Goal: Navigation & Orientation: Find specific page/section

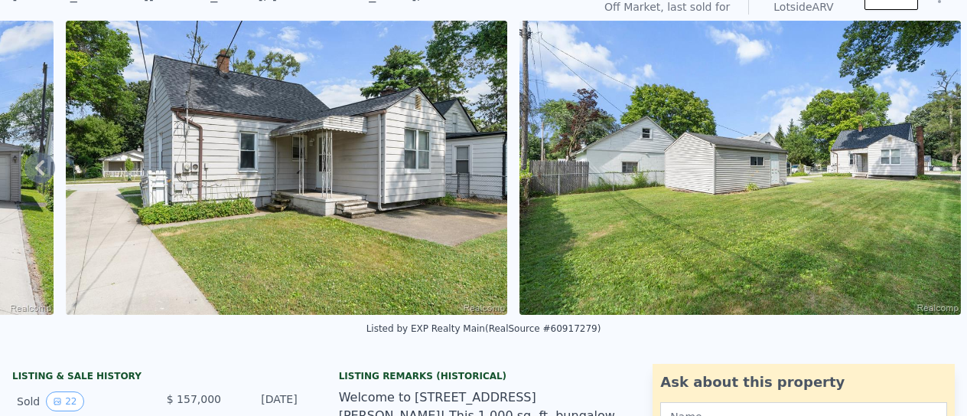
scroll to position [5, 0]
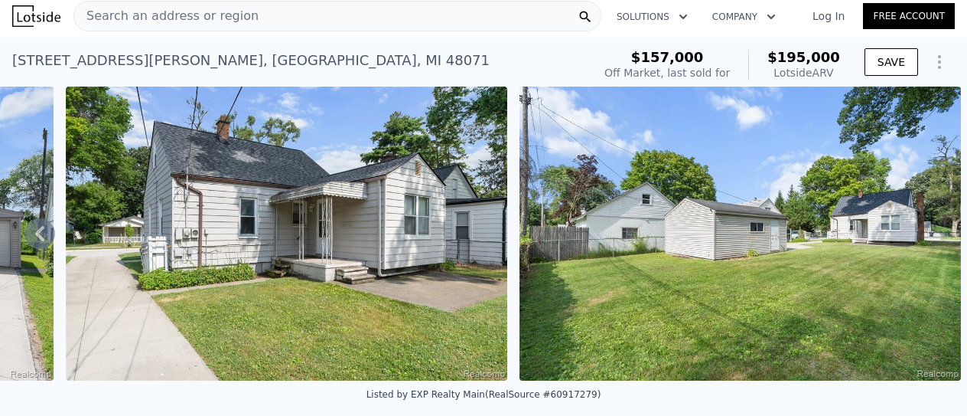
click at [48, 237] on icon at bounding box center [39, 233] width 31 height 31
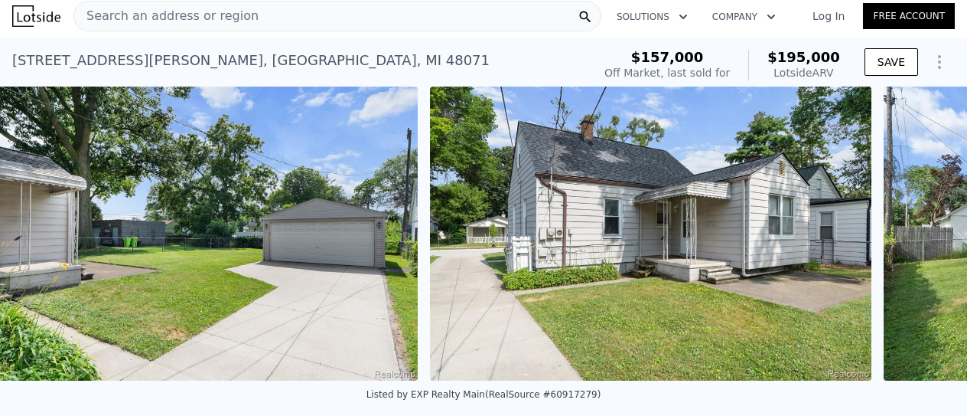
scroll to position [0, 9318]
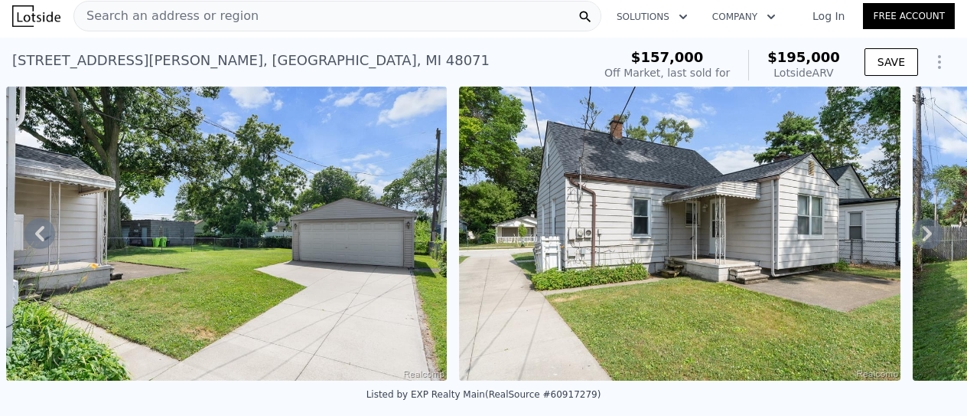
click at [39, 234] on icon at bounding box center [39, 233] width 31 height 31
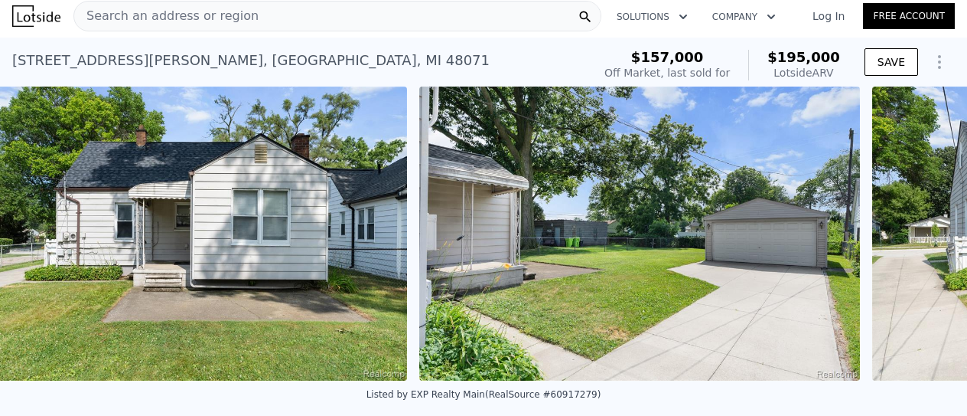
scroll to position [0, 8864]
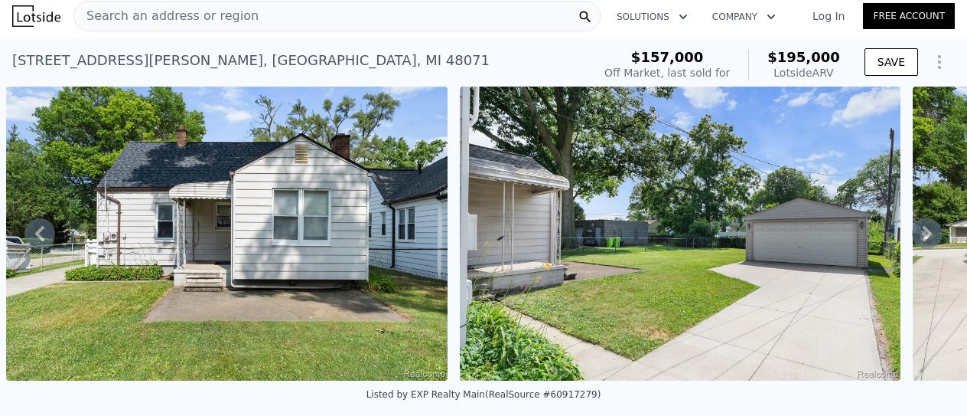
click at [28, 237] on icon at bounding box center [39, 233] width 31 height 31
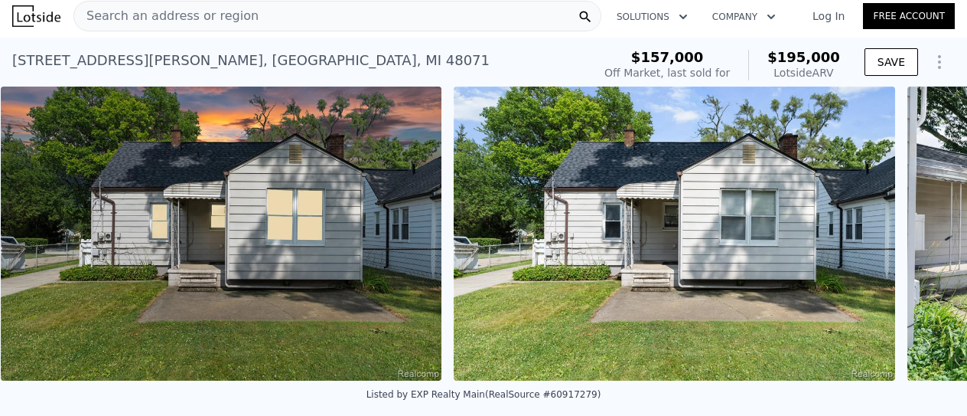
scroll to position [0, 8411]
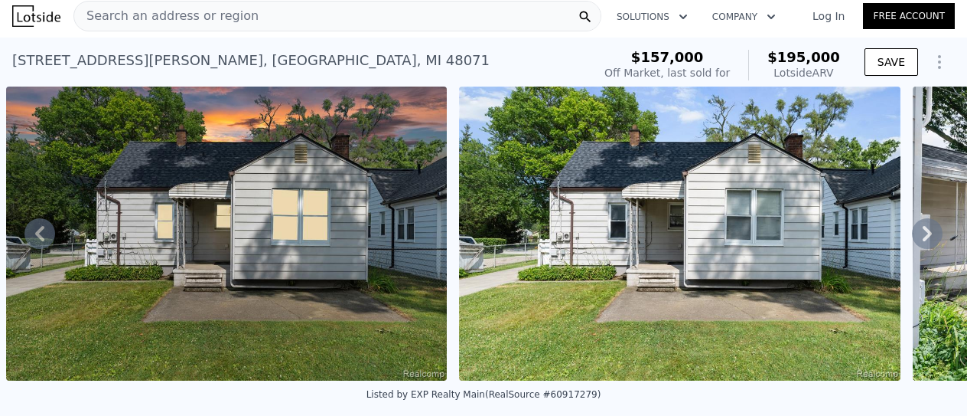
click at [38, 229] on icon at bounding box center [39, 233] width 31 height 31
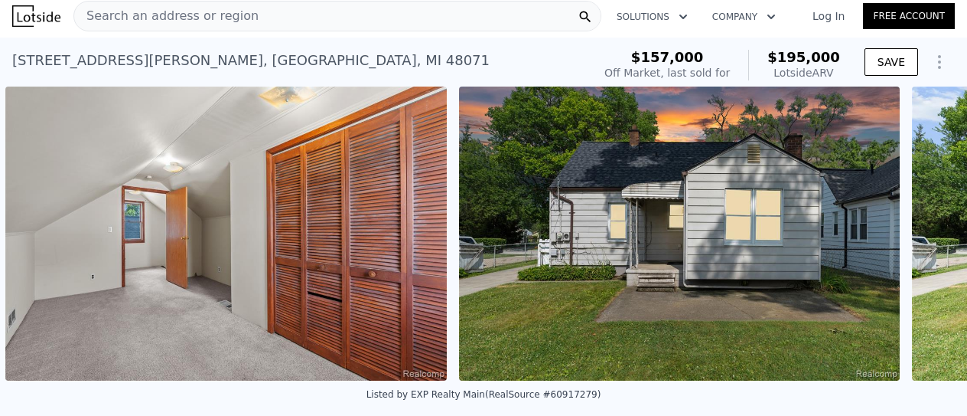
scroll to position [0, 7957]
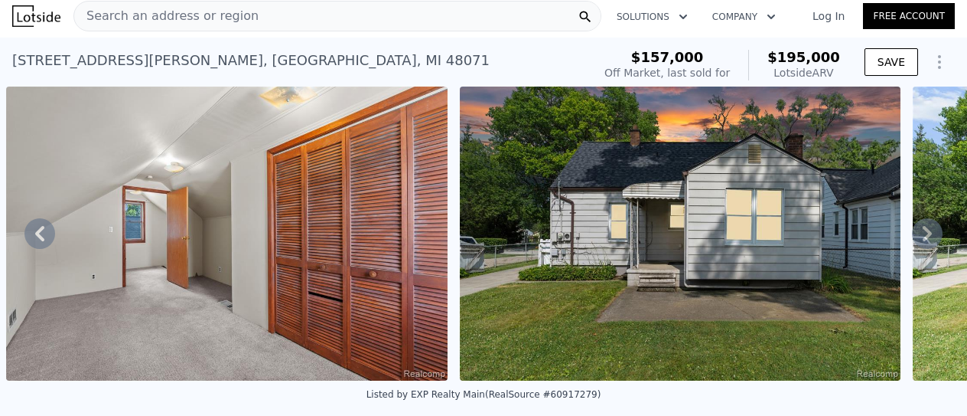
click at [38, 237] on icon at bounding box center [39, 233] width 9 height 15
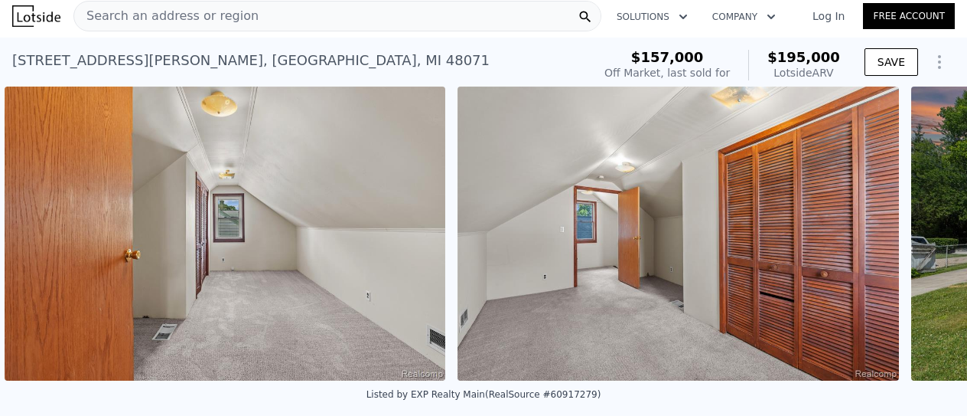
scroll to position [0, 7504]
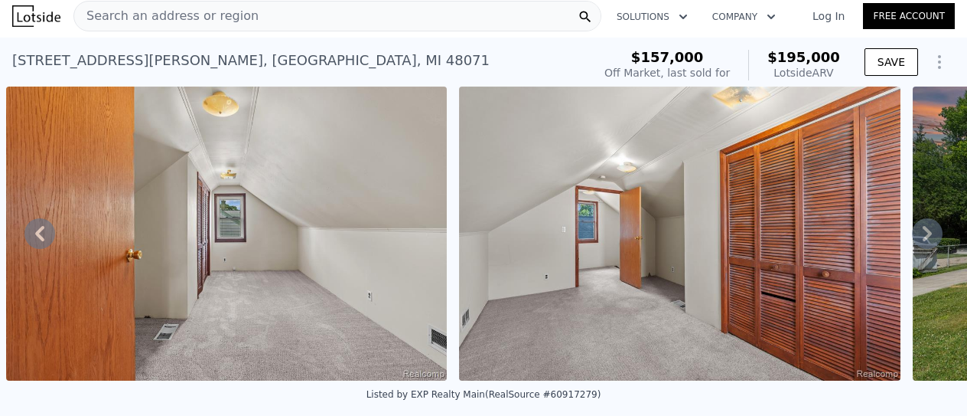
click at [46, 230] on icon at bounding box center [39, 233] width 31 height 31
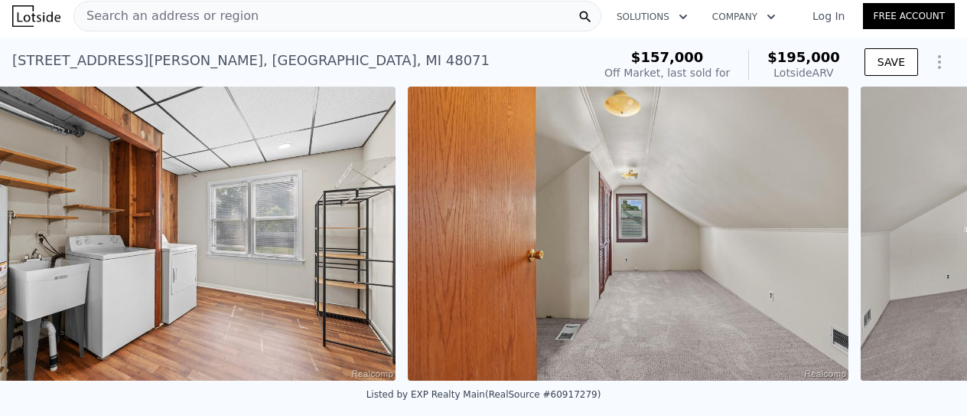
scroll to position [0, 7050]
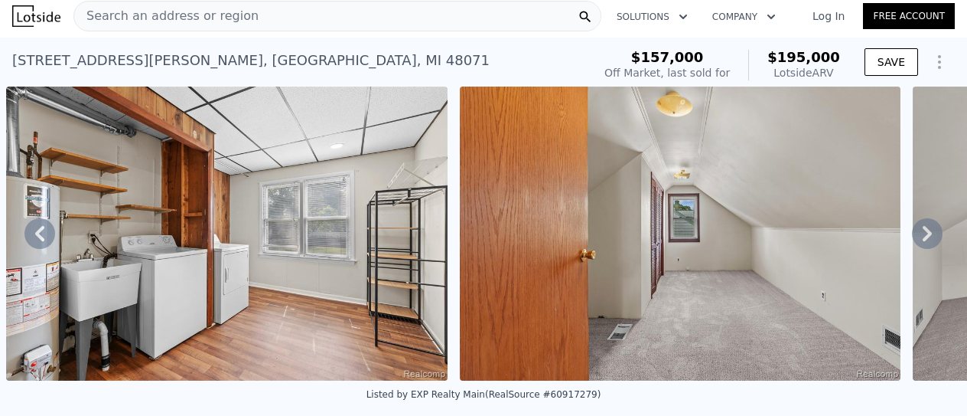
click at [37, 232] on icon at bounding box center [39, 233] width 31 height 31
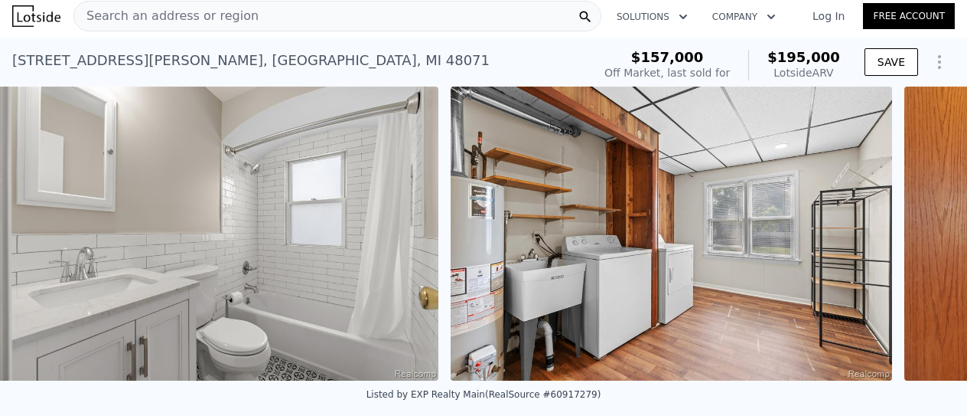
scroll to position [0, 6597]
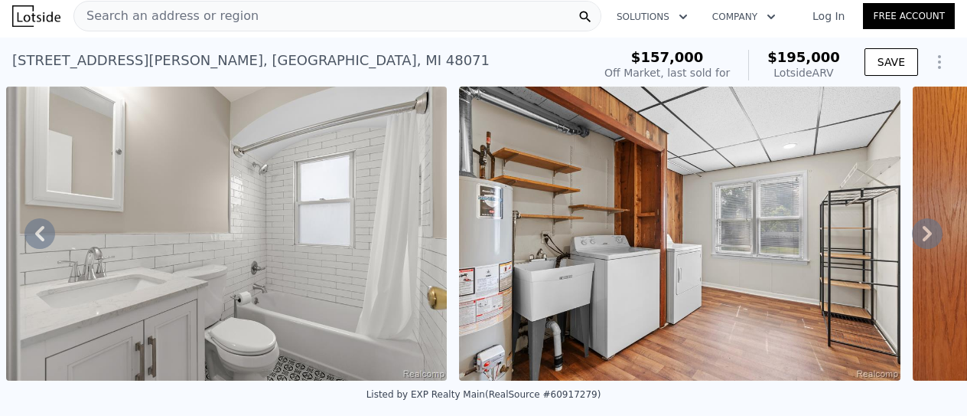
click at [38, 234] on icon at bounding box center [39, 233] width 31 height 31
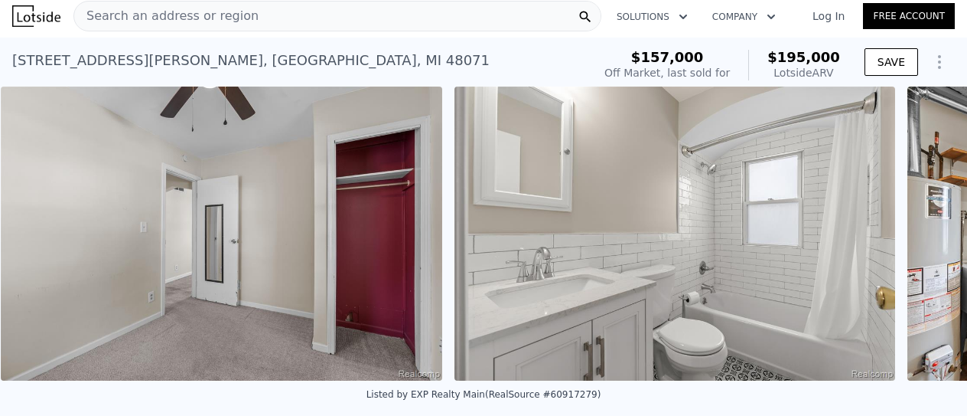
scroll to position [0, 6143]
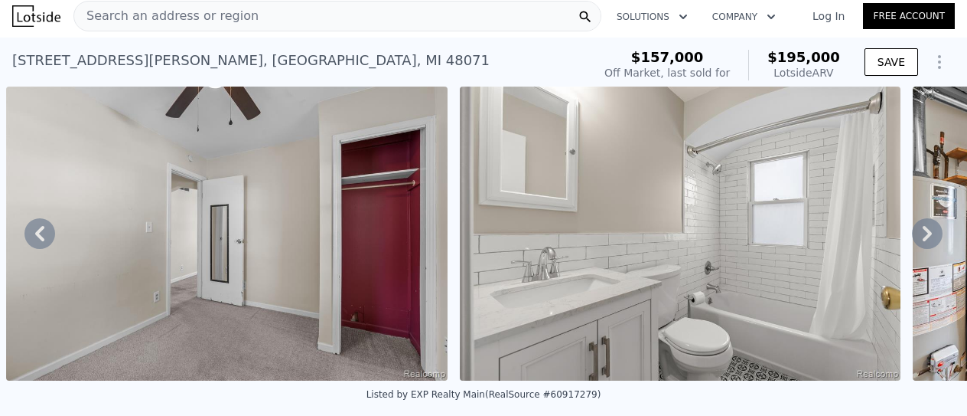
click at [44, 238] on icon at bounding box center [39, 233] width 31 height 31
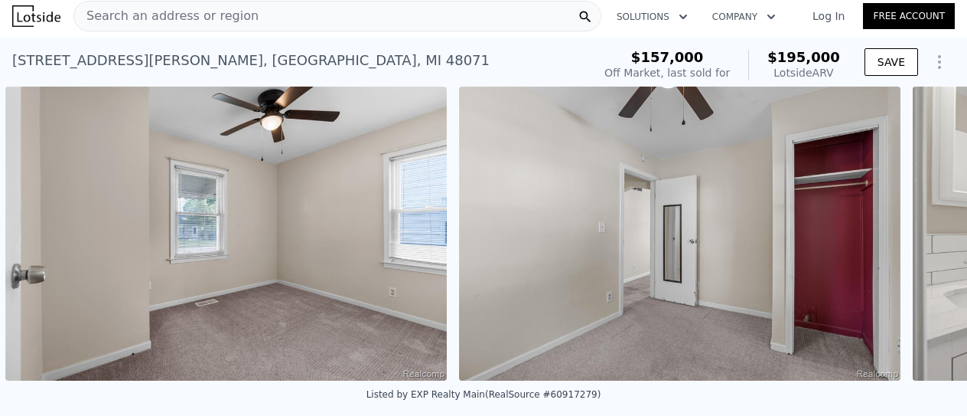
scroll to position [0, 5689]
click at [44, 230] on icon at bounding box center [39, 233] width 31 height 31
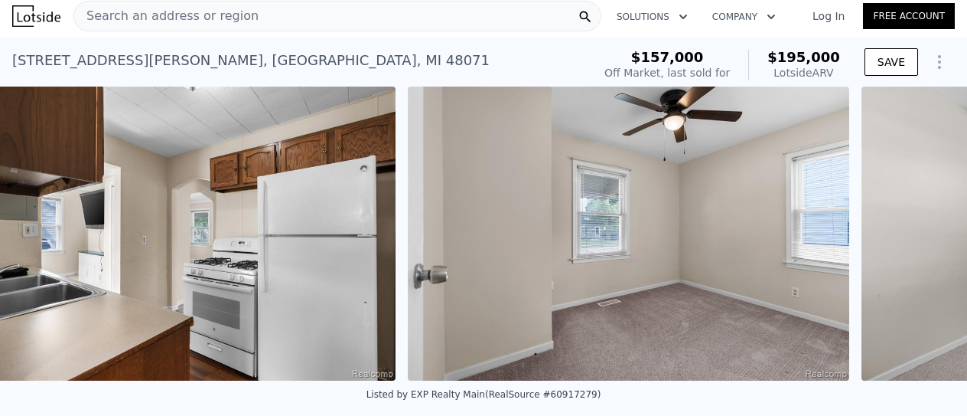
scroll to position [0, 5236]
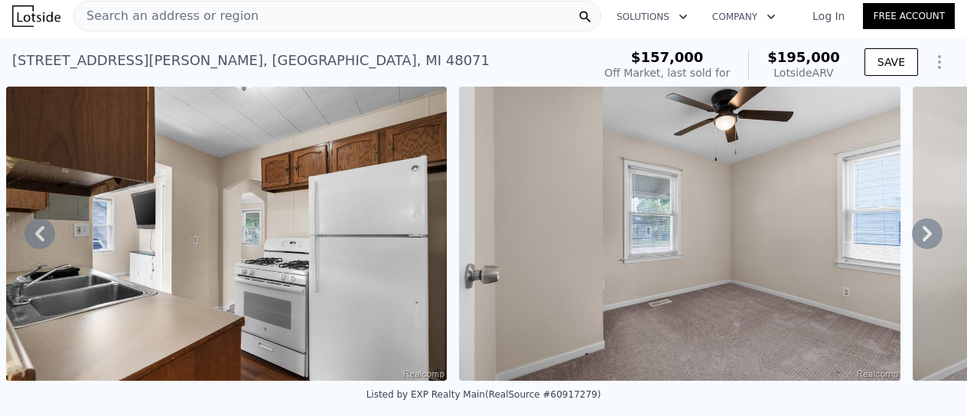
click at [38, 233] on icon at bounding box center [39, 233] width 31 height 31
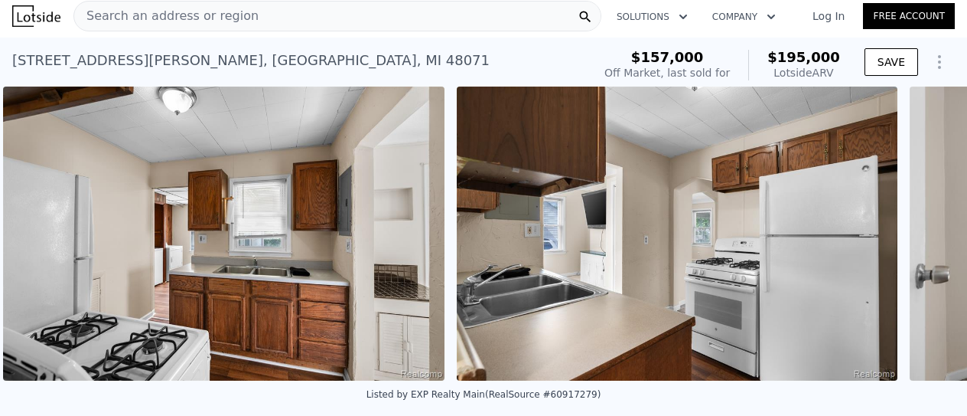
scroll to position [0, 4782]
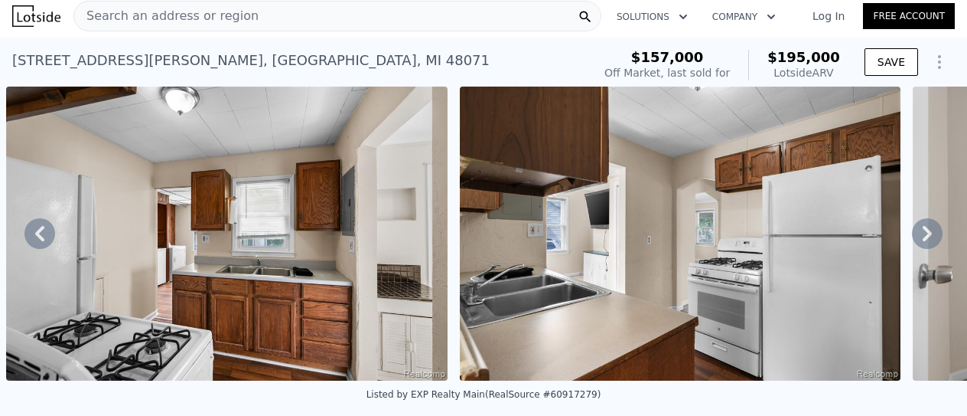
click at [44, 238] on icon at bounding box center [39, 233] width 31 height 31
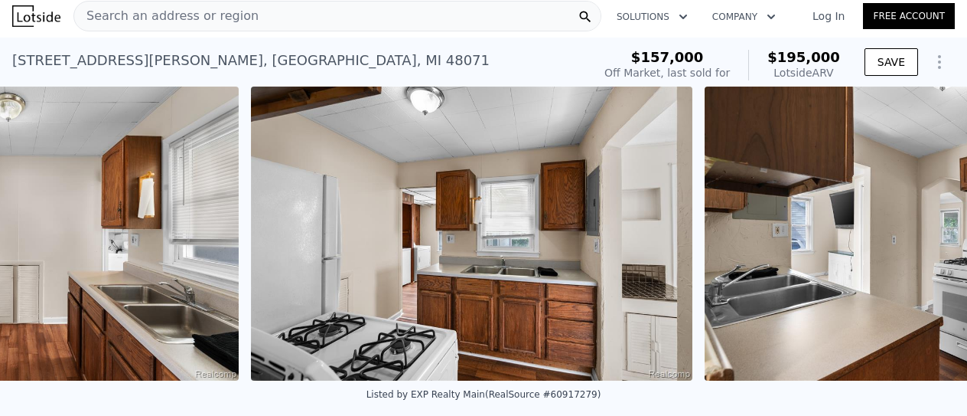
scroll to position [0, 4329]
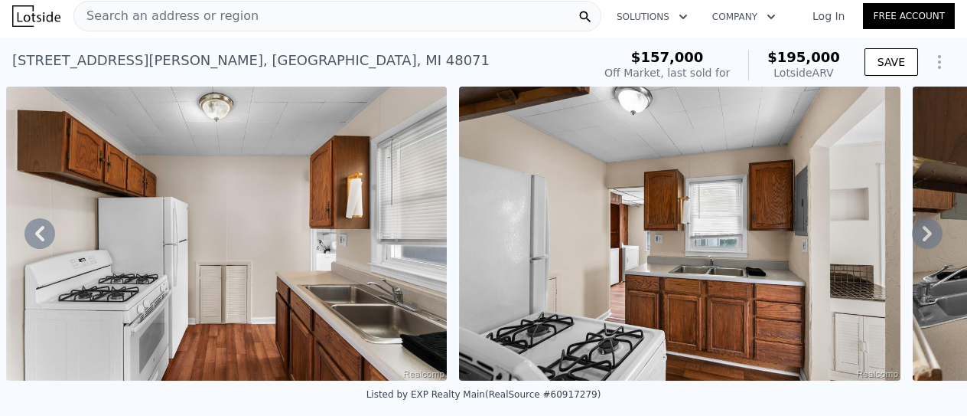
click at [41, 238] on icon at bounding box center [39, 233] width 31 height 31
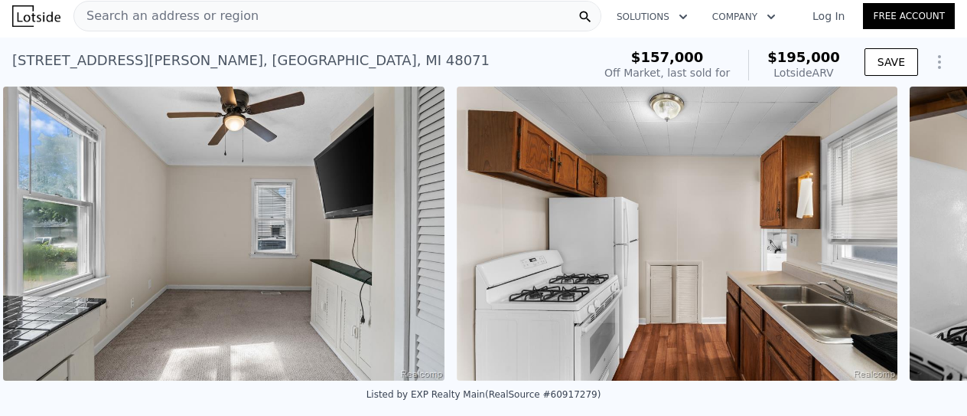
scroll to position [0, 3875]
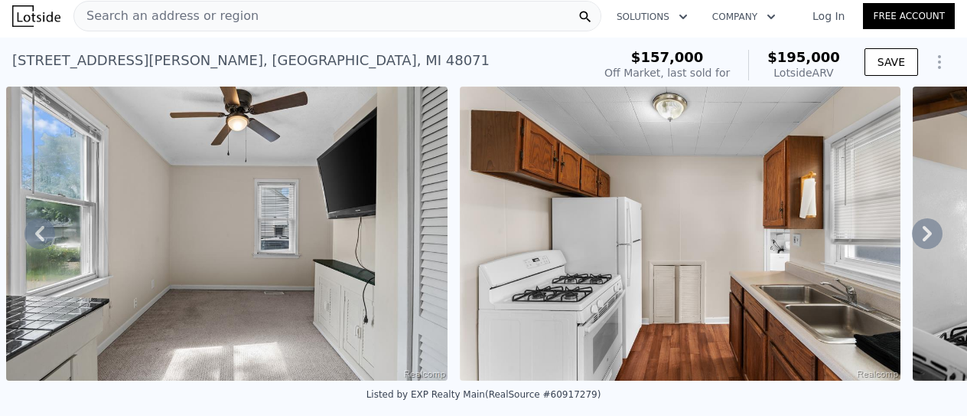
click at [38, 234] on icon at bounding box center [39, 233] width 31 height 31
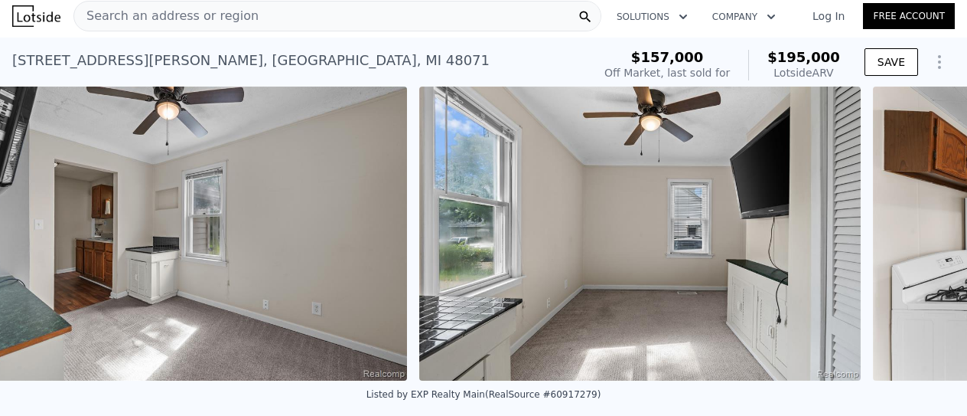
scroll to position [0, 3422]
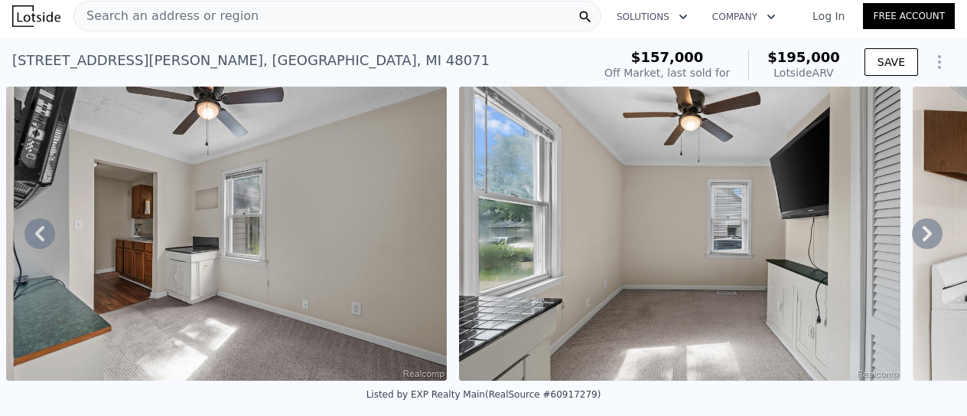
click at [39, 239] on icon at bounding box center [39, 233] width 9 height 15
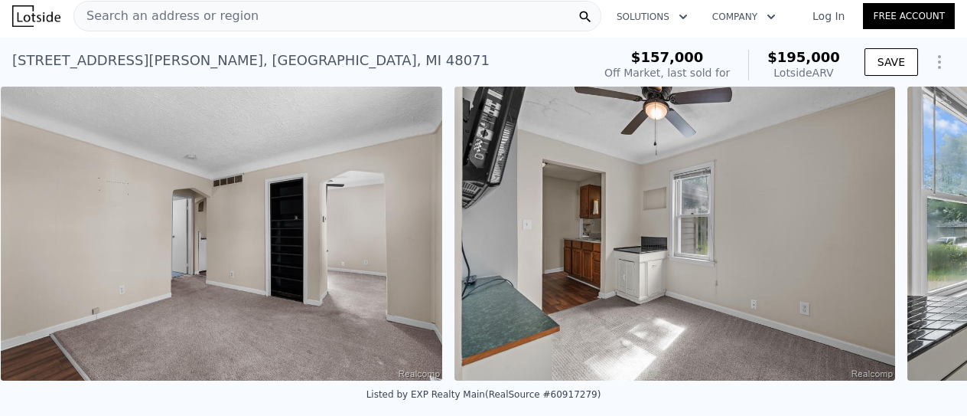
scroll to position [0, 2968]
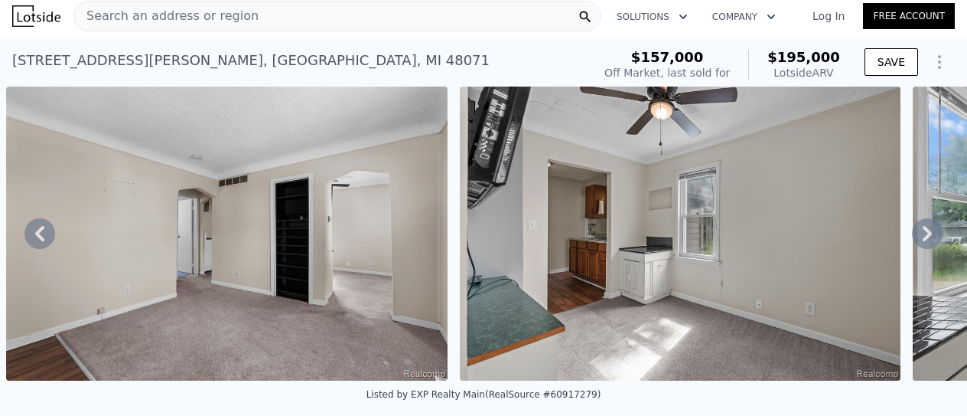
click at [44, 237] on icon at bounding box center [39, 233] width 31 height 31
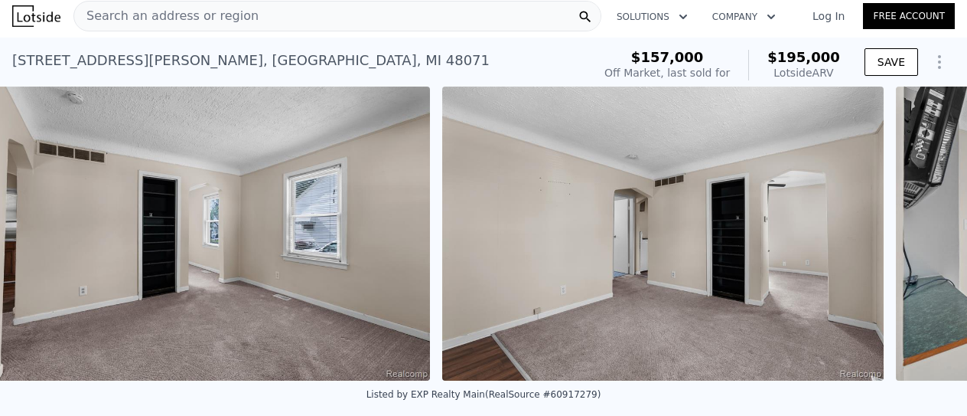
scroll to position [0, 2514]
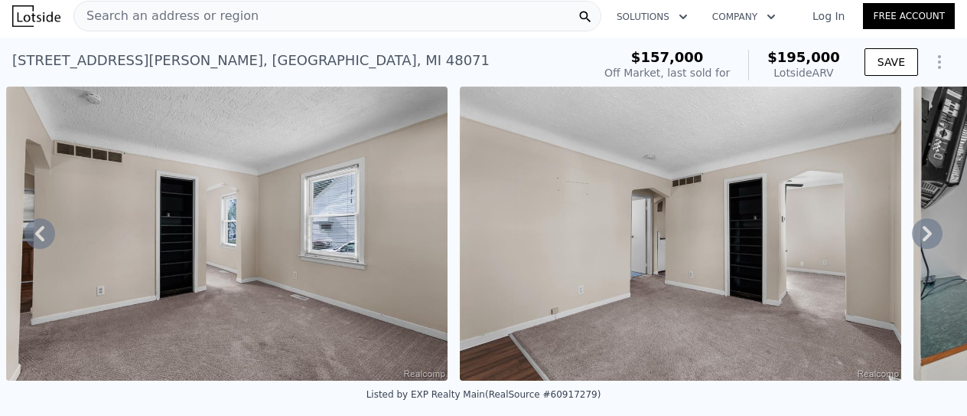
click at [46, 237] on icon at bounding box center [39, 233] width 31 height 31
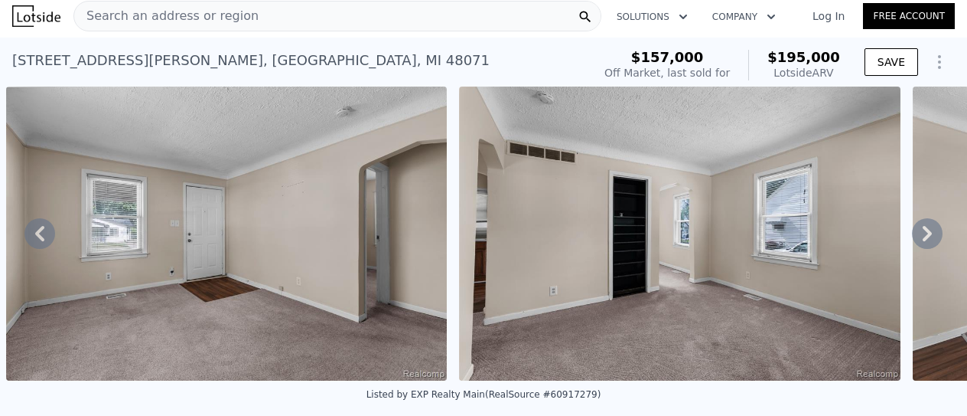
click at [30, 233] on icon at bounding box center [39, 233] width 31 height 31
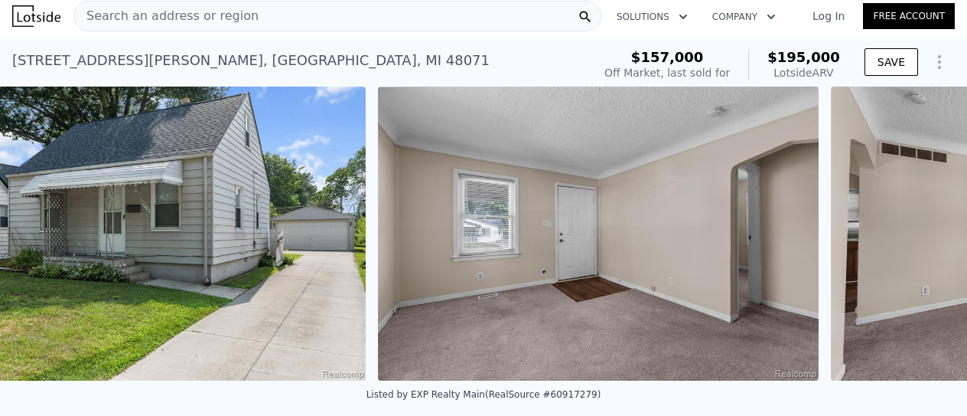
scroll to position [0, 1607]
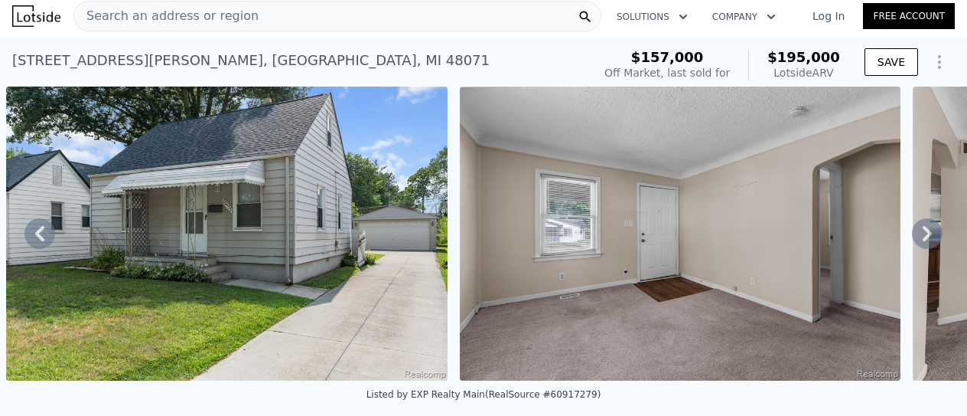
click at [44, 237] on icon at bounding box center [39, 233] width 31 height 31
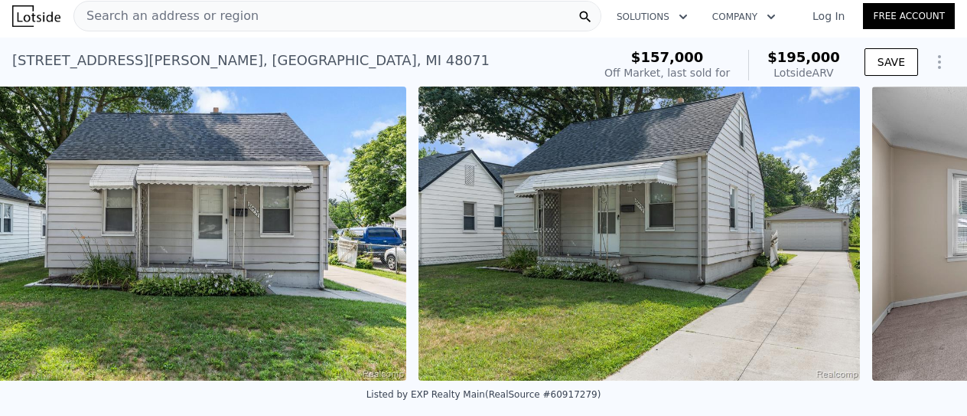
scroll to position [0, 1154]
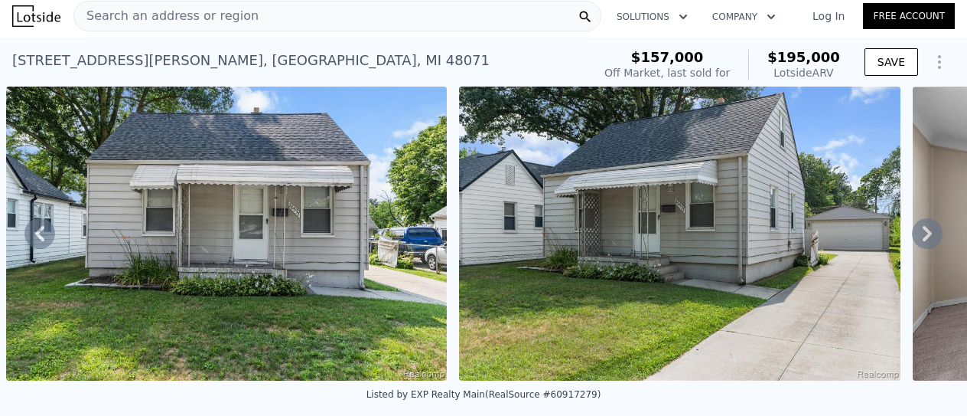
click at [30, 237] on icon at bounding box center [39, 233] width 31 height 31
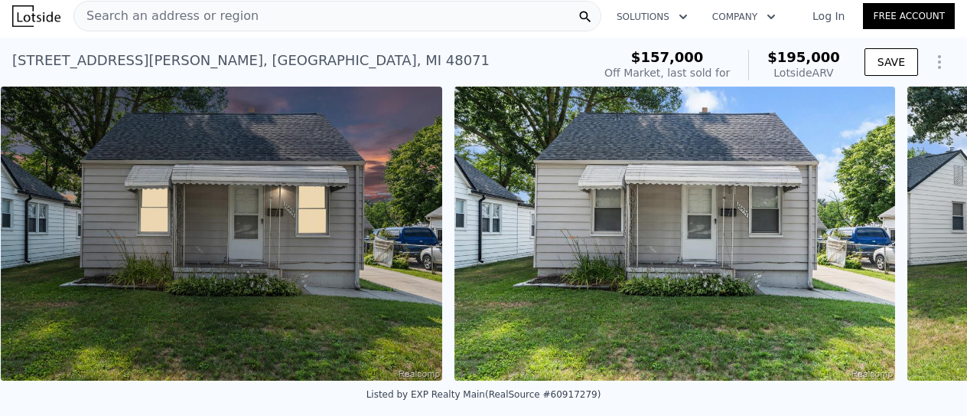
scroll to position [0, 700]
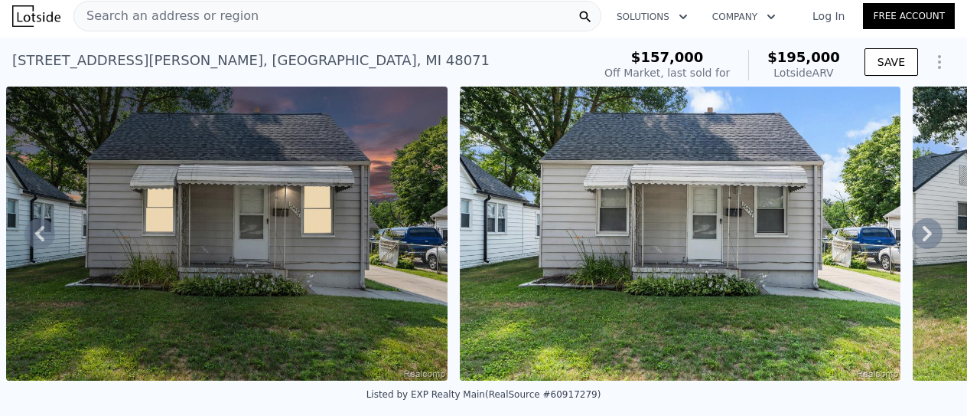
click at [43, 233] on icon at bounding box center [39, 233] width 9 height 15
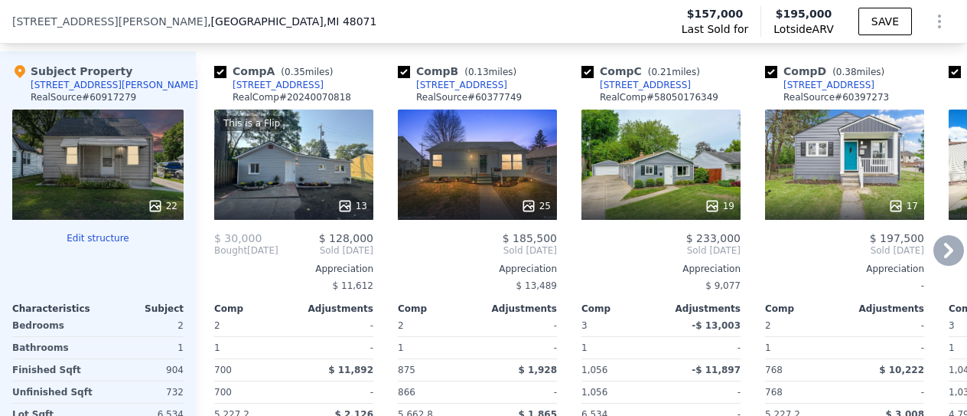
scroll to position [1760, 0]
